Goal: Transaction & Acquisition: Subscribe to service/newsletter

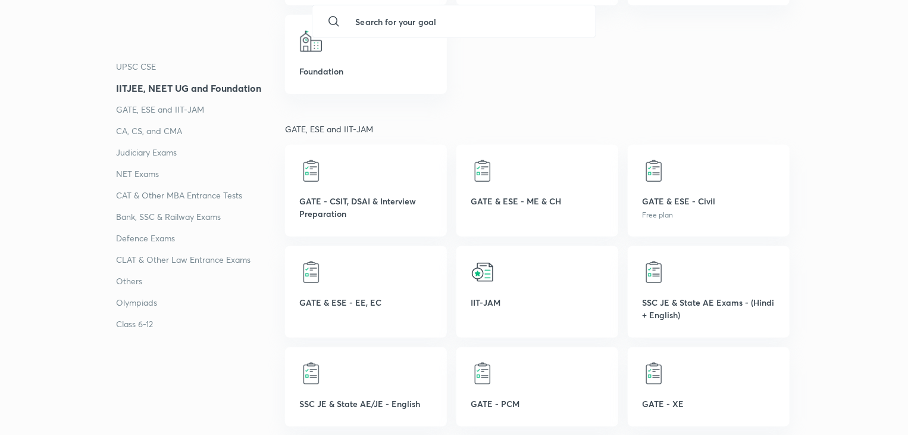
scroll to position [562, 0]
click at [514, 196] on p "GATE & ESE - ME & CH" at bounding box center [537, 201] width 133 height 13
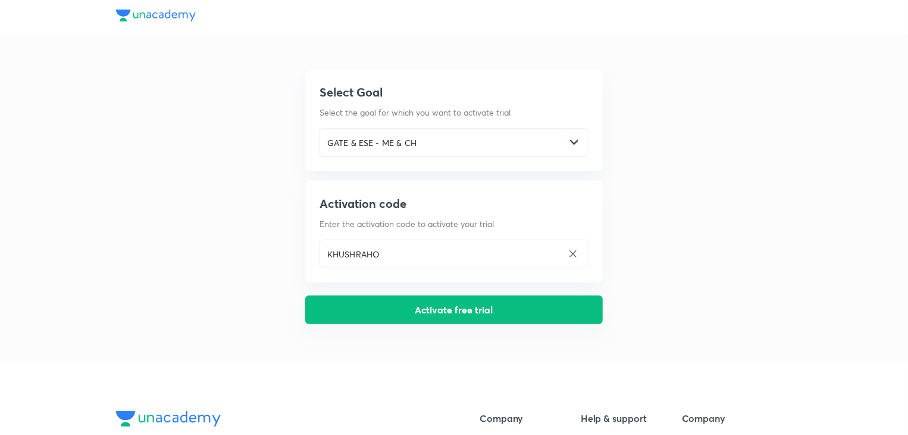
click at [488, 308] on button "Activate free trial" at bounding box center [454, 309] width 298 height 29
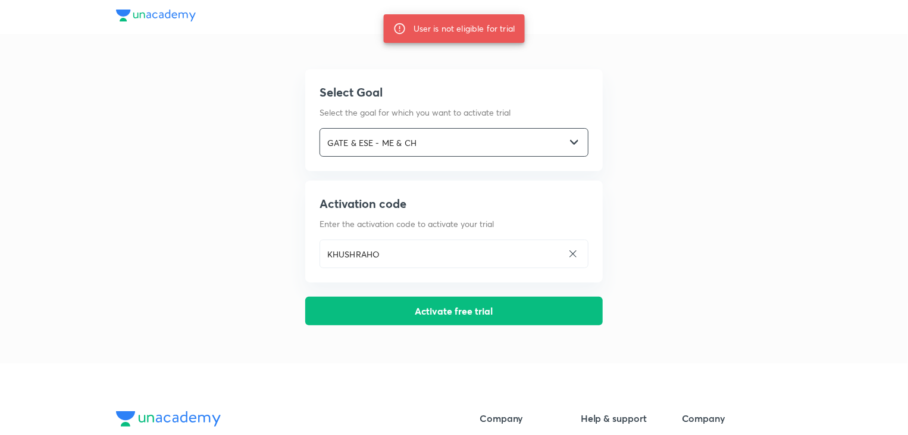
click at [442, 139] on input "GATE & ESE - ME & CH" at bounding box center [442, 142] width 245 height 24
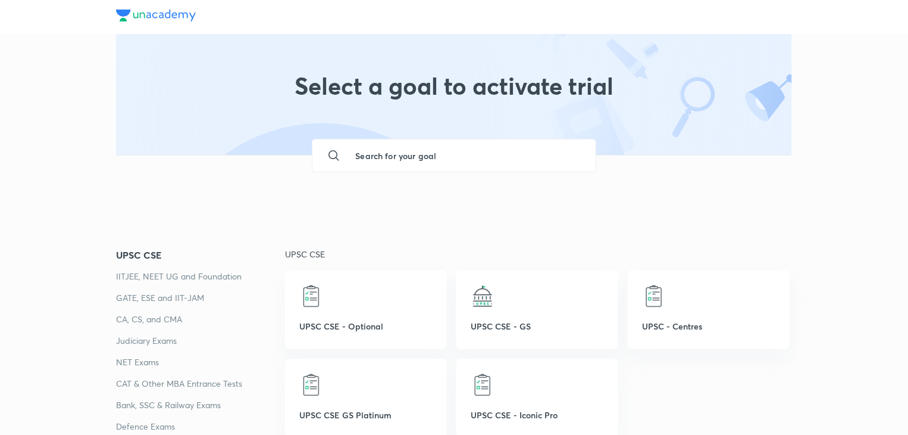
click at [164, 293] on p "GATE, ESE and IIT-JAM" at bounding box center [200, 297] width 169 height 14
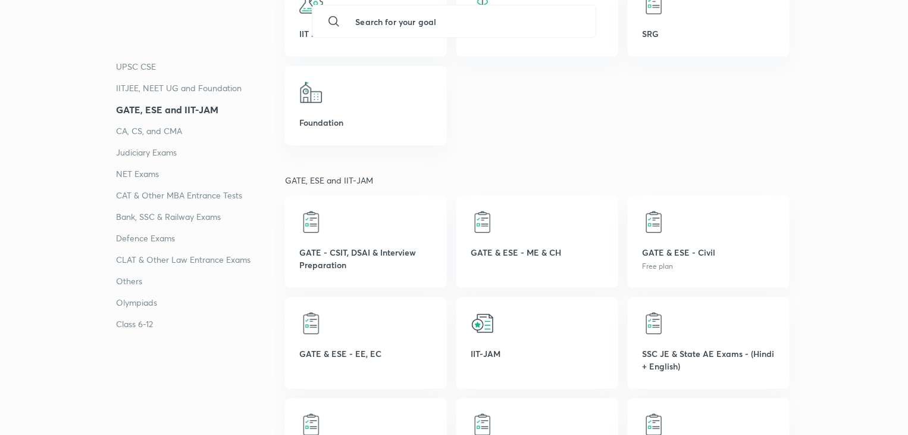
scroll to position [515, 0]
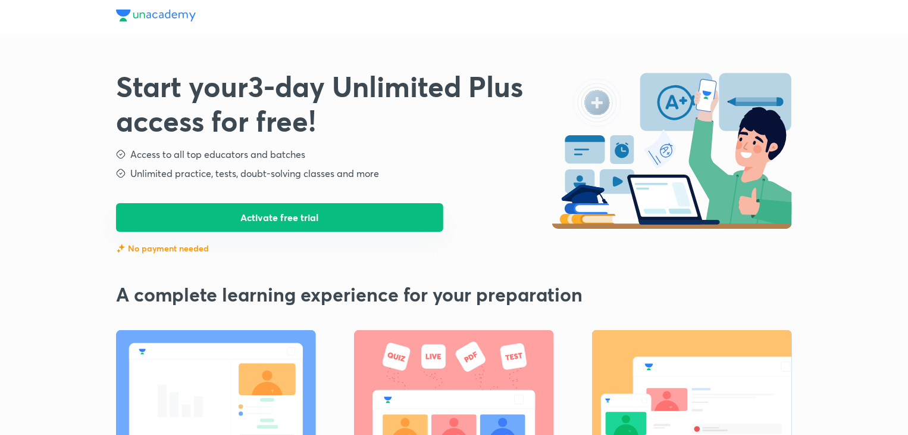
drag, startPoint x: 0, startPoint y: 0, endPoint x: 307, endPoint y: 229, distance: 383.2
click at [307, 229] on button "Activate free trial" at bounding box center [279, 217] width 327 height 29
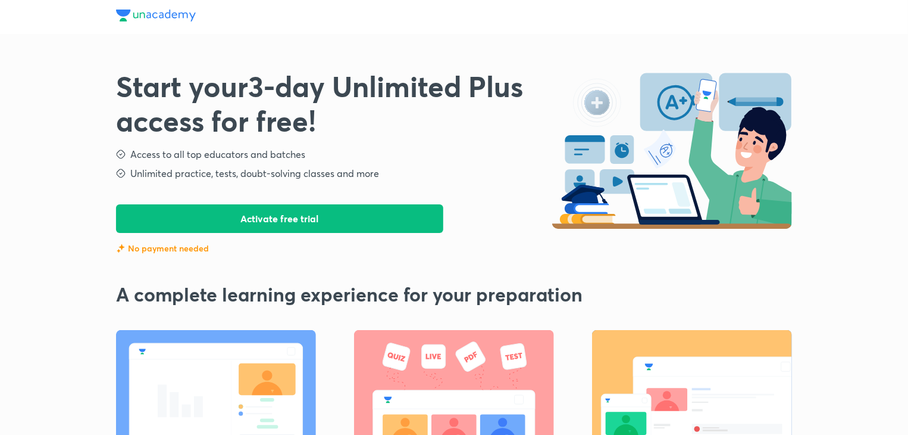
click at [127, 15] on img at bounding box center [156, 16] width 80 height 12
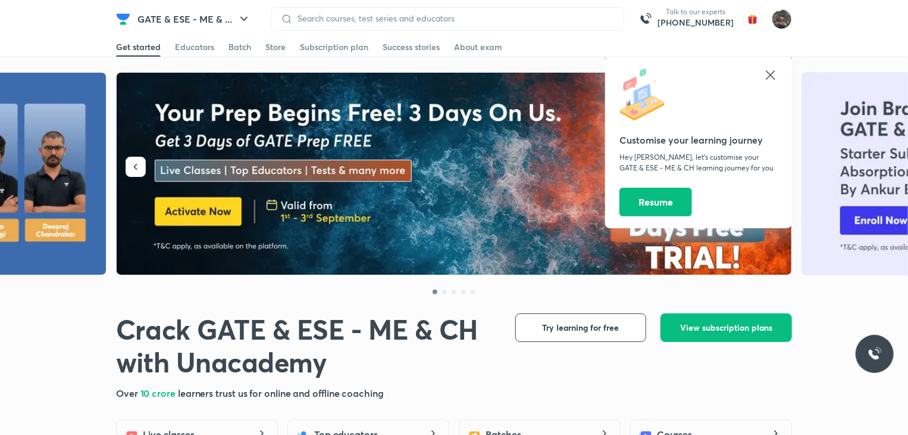
click at [771, 76] on icon at bounding box center [770, 74] width 9 height 9
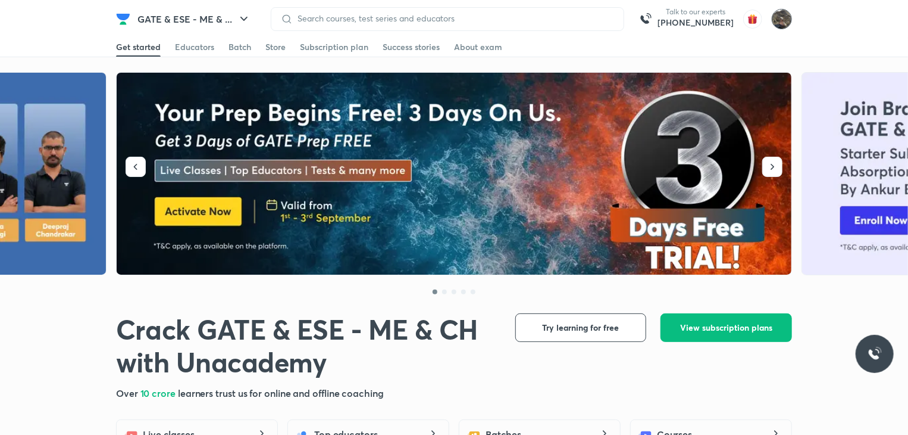
click at [779, 26] on img at bounding box center [782, 19] width 20 height 20
